Goal: Transaction & Acquisition: Book appointment/travel/reservation

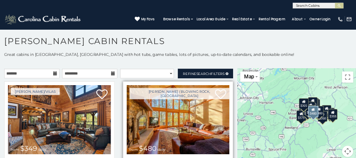
scroll to position [4, 0]
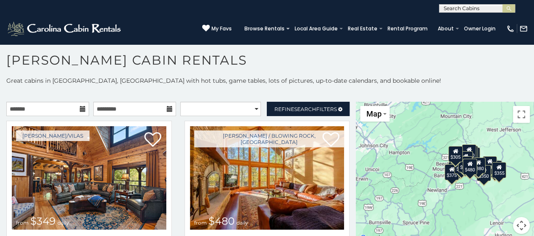
drag, startPoint x: 472, startPoint y: 84, endPoint x: 471, endPoint y: 90, distance: 6.0
click at [471, 90] on div "**********" at bounding box center [267, 160] width 534 height 168
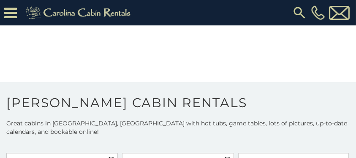
scroll to position [275, 0]
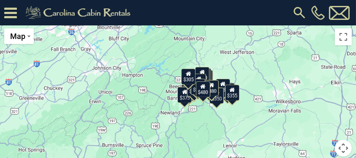
click at [272, 99] on div "$349 $480 $315 $425 $355 $635 $930 $675 $400 $451 $330 $400 $485 $460 $395 $250…" at bounding box center [178, 95] width 356 height 142
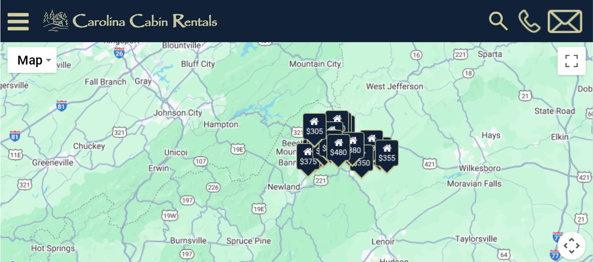
scroll to position [4, 0]
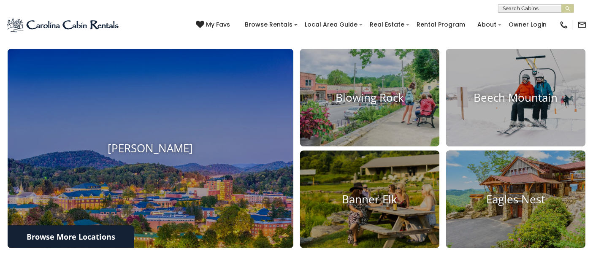
scroll to position [263, 0]
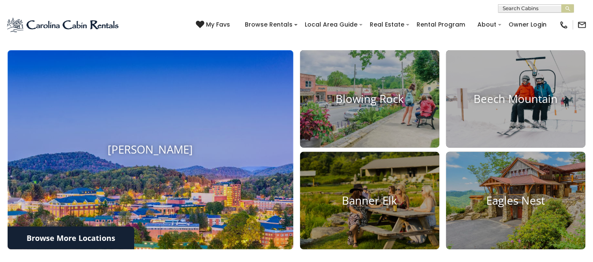
click at [122, 128] on img at bounding box center [150, 150] width 314 height 219
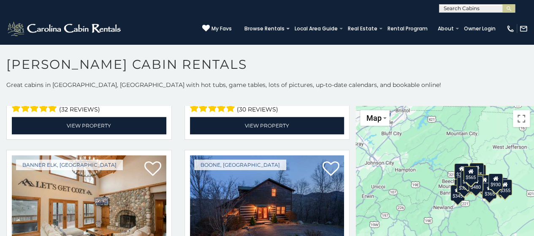
scroll to position [1977, 0]
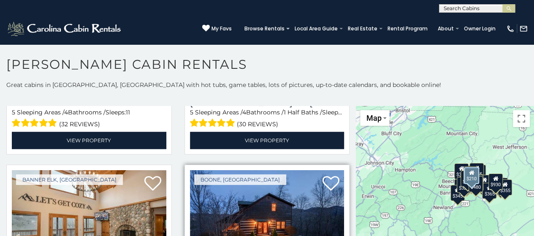
click at [283, 206] on img at bounding box center [267, 221] width 155 height 103
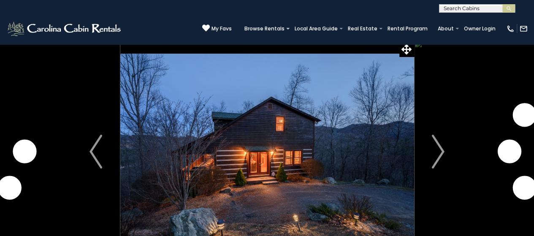
scroll to position [17, 0]
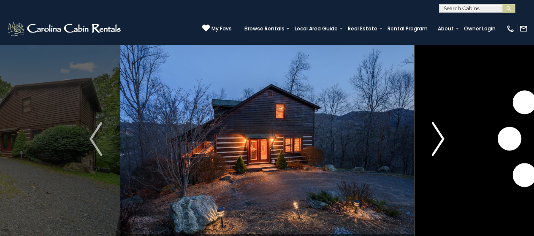
click at [440, 133] on img "Next" at bounding box center [438, 139] width 13 height 34
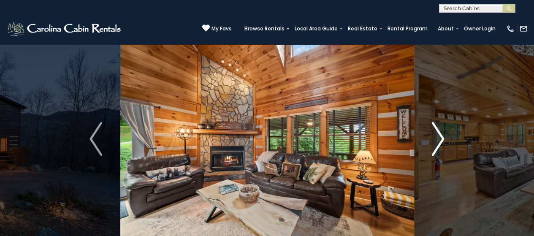
click at [440, 133] on img "Next" at bounding box center [438, 139] width 13 height 34
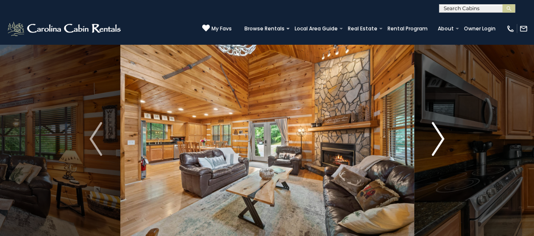
click at [440, 133] on img "Next" at bounding box center [438, 139] width 13 height 34
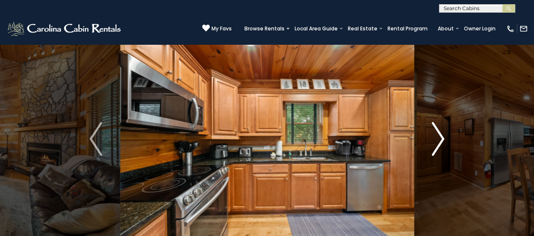
click at [440, 133] on img "Next" at bounding box center [438, 139] width 13 height 34
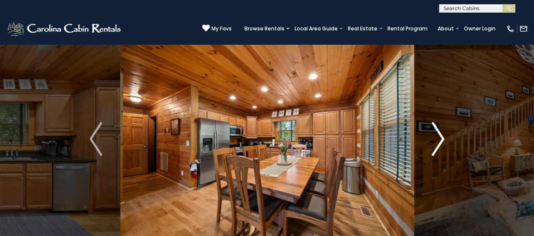
click at [440, 133] on img "Next" at bounding box center [438, 139] width 13 height 34
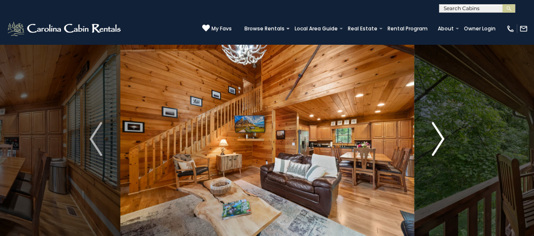
click at [440, 133] on img "Next" at bounding box center [438, 139] width 13 height 34
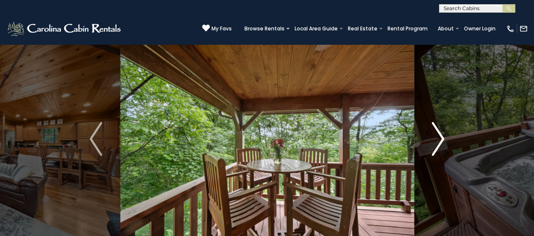
click at [440, 133] on img "Next" at bounding box center [438, 139] width 13 height 34
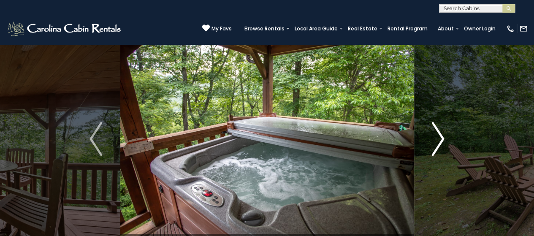
click at [440, 133] on img "Next" at bounding box center [438, 139] width 13 height 34
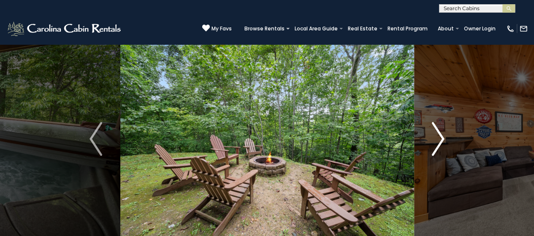
click at [440, 133] on img "Next" at bounding box center [438, 139] width 13 height 34
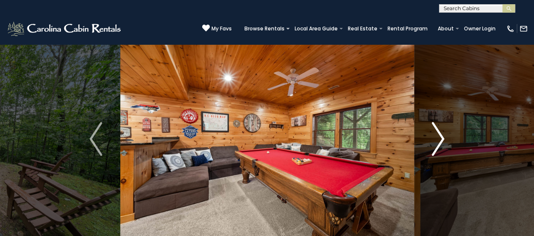
click at [440, 133] on img "Next" at bounding box center [438, 139] width 13 height 34
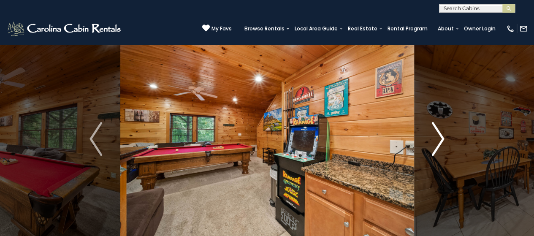
click at [440, 133] on img "Next" at bounding box center [438, 139] width 13 height 34
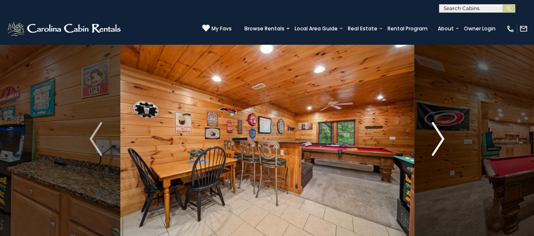
click at [440, 133] on img "Next" at bounding box center [438, 139] width 13 height 34
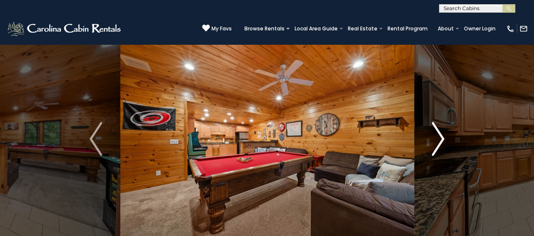
click at [440, 133] on img "Next" at bounding box center [438, 139] width 13 height 34
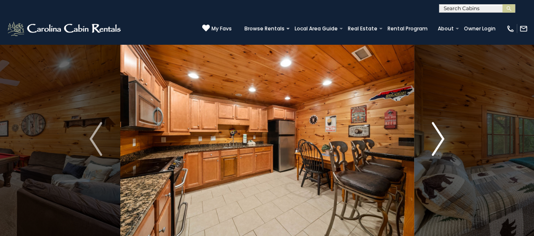
click at [440, 133] on img "Next" at bounding box center [438, 139] width 13 height 34
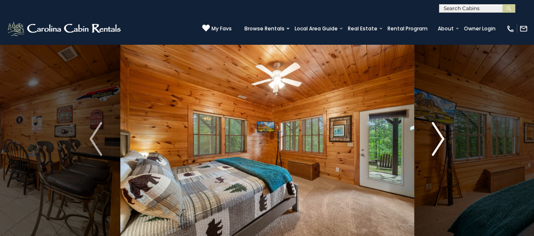
click at [440, 133] on img "Next" at bounding box center [438, 139] width 13 height 34
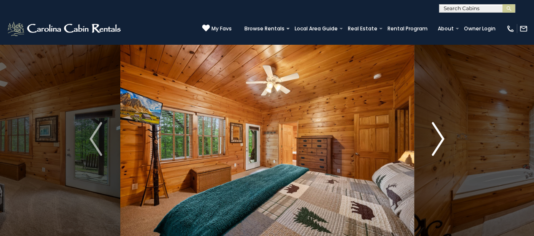
click at [440, 133] on img "Next" at bounding box center [438, 139] width 13 height 34
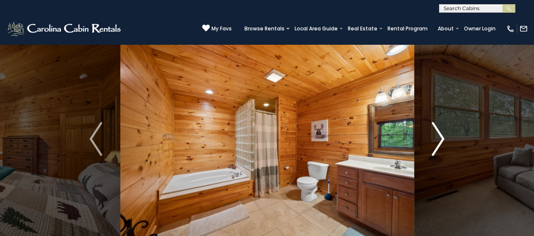
click at [440, 133] on img "Next" at bounding box center [438, 139] width 13 height 34
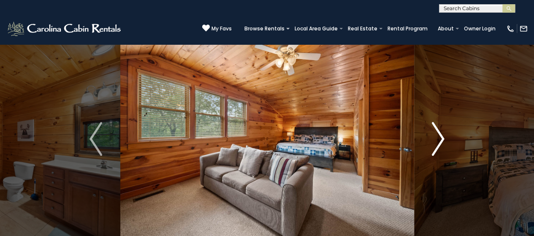
click at [440, 133] on img "Next" at bounding box center [438, 139] width 13 height 34
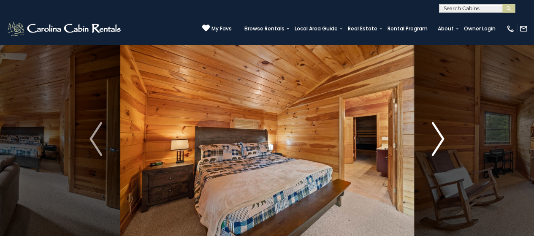
click at [440, 133] on img "Next" at bounding box center [438, 139] width 13 height 34
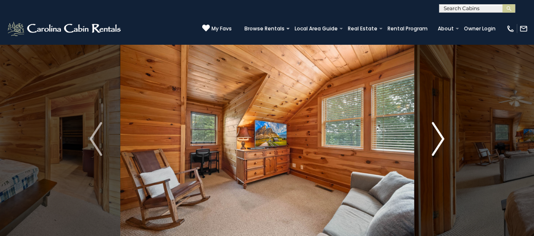
click at [440, 133] on img "Next" at bounding box center [438, 139] width 13 height 34
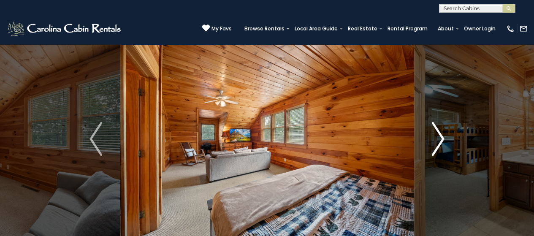
click at [440, 133] on img "Next" at bounding box center [438, 139] width 13 height 34
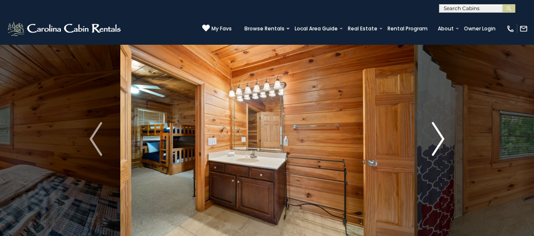
click at [440, 133] on img "Next" at bounding box center [438, 139] width 13 height 34
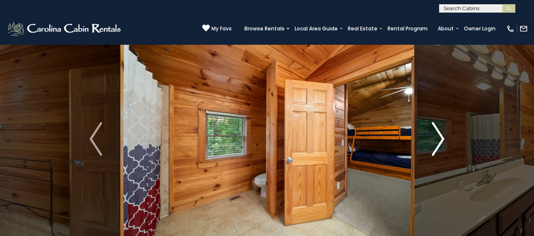
click at [440, 133] on img "Next" at bounding box center [438, 139] width 13 height 34
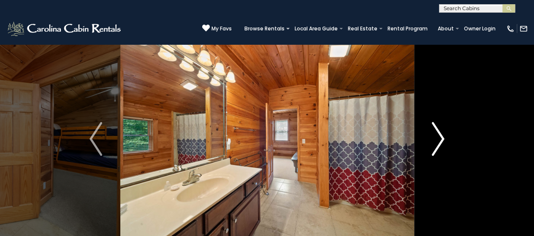
click at [440, 133] on img "Next" at bounding box center [438, 139] width 13 height 34
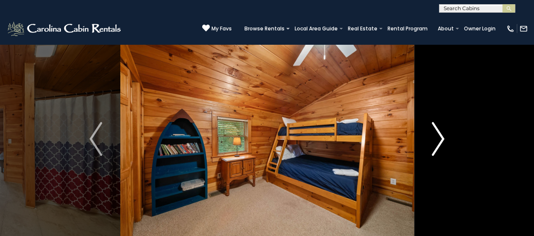
click at [440, 133] on img "Next" at bounding box center [438, 139] width 13 height 34
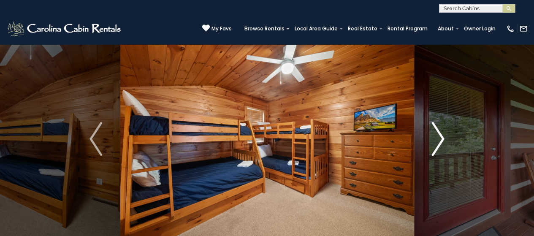
click at [440, 133] on img "Next" at bounding box center [438, 139] width 13 height 34
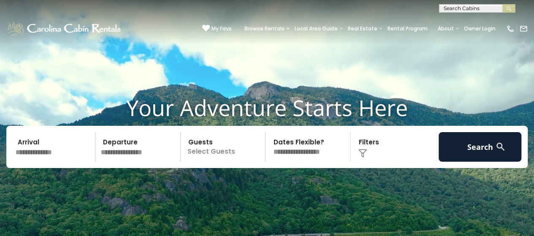
scroll to position [239, 0]
